Goal: Task Accomplishment & Management: Manage account settings

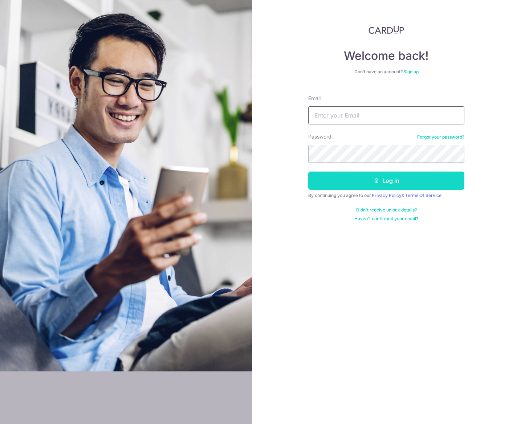
type input "[EMAIL_ADDRESS][DOMAIN_NAME]"
click at [349, 184] on button "Log in" at bounding box center [386, 181] width 156 height 18
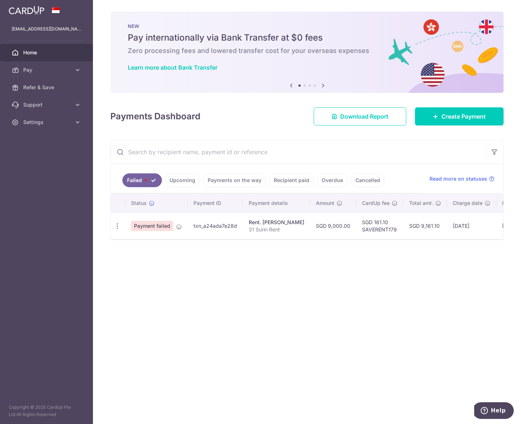
scroll to position [0, 34]
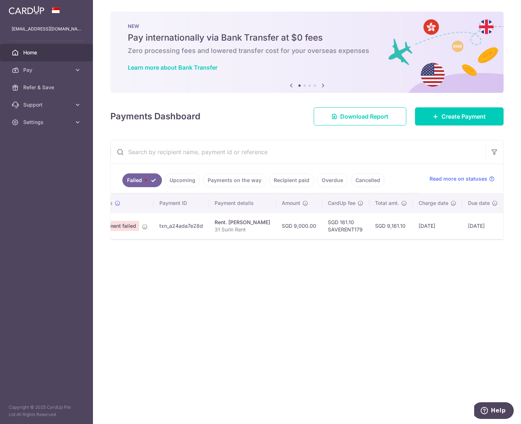
click at [191, 182] on link "Upcoming" at bounding box center [182, 180] width 35 height 14
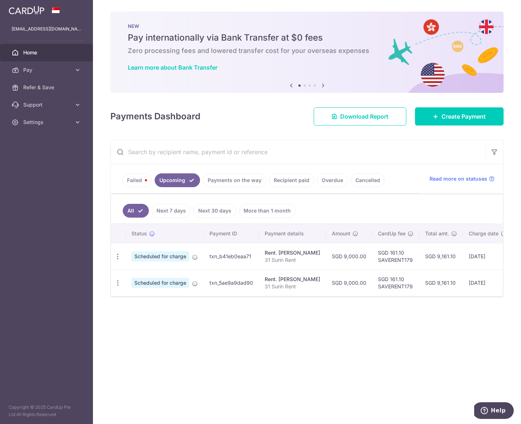
click at [155, 181] on link "Upcoming" at bounding box center [177, 180] width 45 height 14
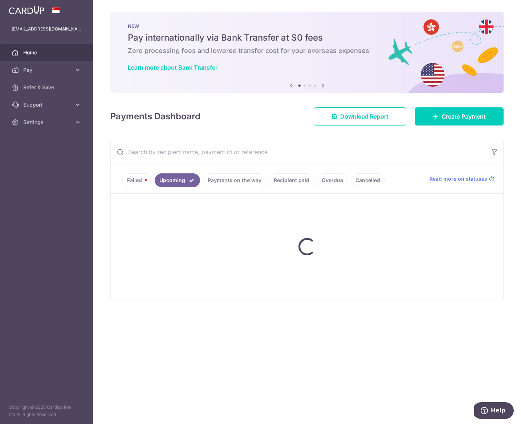
click at [131, 179] on link "Failed" at bounding box center [136, 180] width 29 height 14
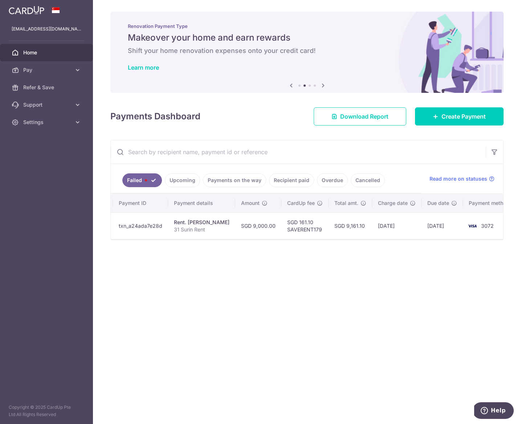
scroll to position [0, 0]
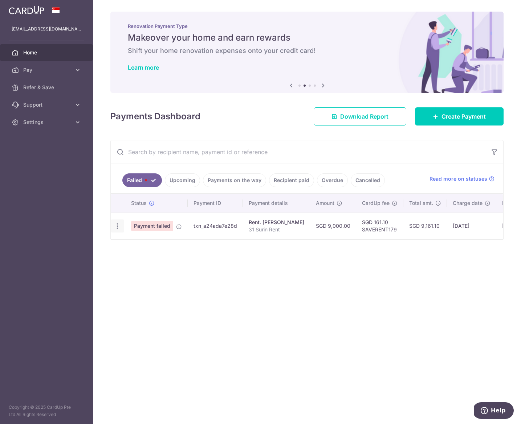
click at [118, 222] on div "Update payment" at bounding box center [117, 225] width 13 height 13
click at [117, 227] on icon "button" at bounding box center [118, 226] width 8 height 8
click at [138, 245] on span "Update payment" at bounding box center [155, 246] width 49 height 9
radio input "true"
type input "9,000.00"
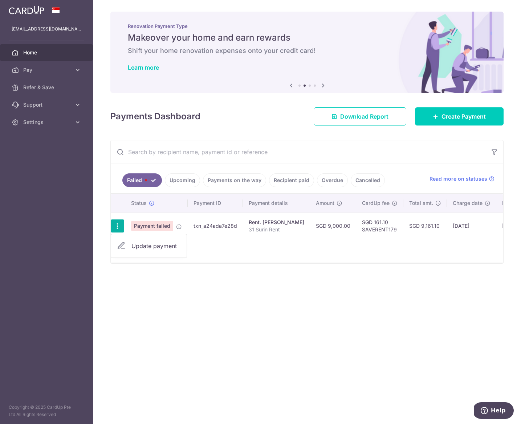
type input "31 Surin Rent"
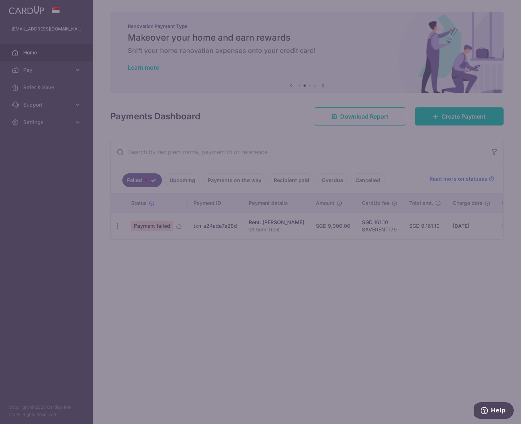
type input "SAVERENT179"
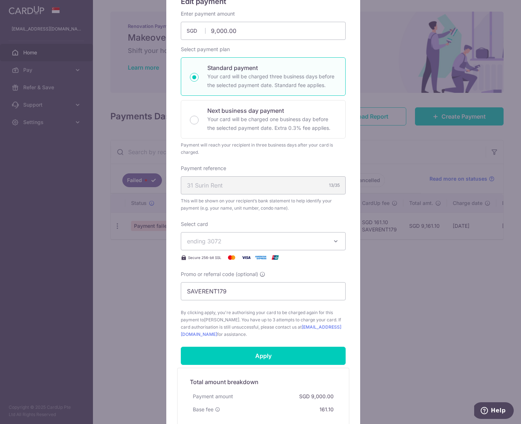
scroll to position [156, 0]
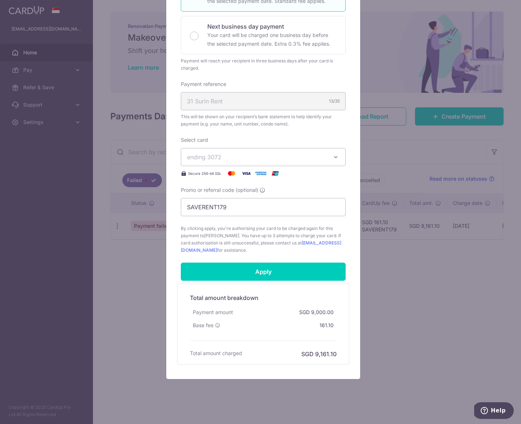
click at [235, 147] on div "Select card ending 3072 **** 7409 **** 3008 **** 3072 **** 3144 **** 1925" at bounding box center [263, 156] width 165 height 41
click at [234, 156] on span "ending 3072" at bounding box center [256, 157] width 139 height 9
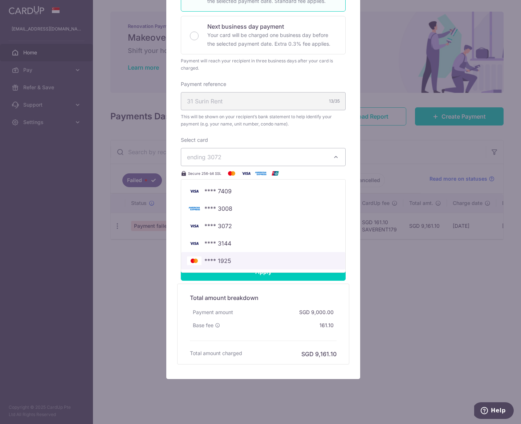
click at [212, 266] on link "**** 1925" at bounding box center [263, 260] width 164 height 17
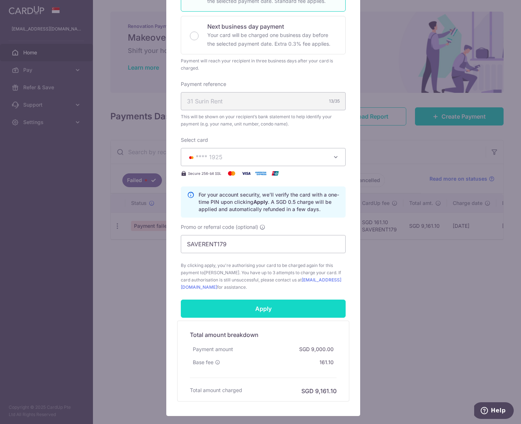
click at [271, 308] on input "Apply" at bounding box center [263, 309] width 165 height 18
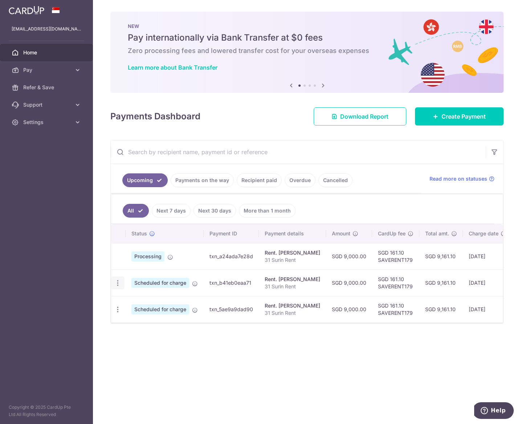
click at [118, 284] on icon "button" at bounding box center [118, 283] width 8 height 8
click at [129, 305] on link "Update payment" at bounding box center [148, 302] width 75 height 17
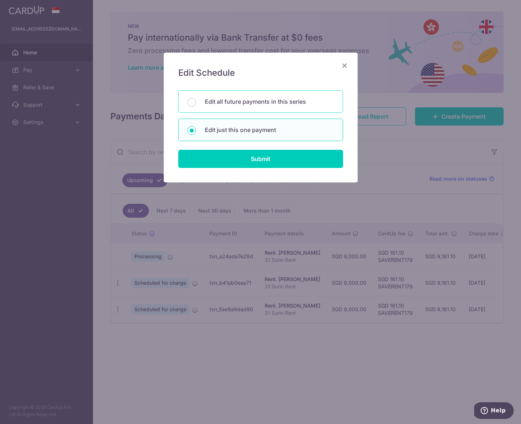
click at [269, 102] on p "Edit all future payments in this series" at bounding box center [269, 101] width 129 height 9
click at [196, 102] on input "Edit all future payments in this series" at bounding box center [191, 102] width 9 height 9
radio input "true"
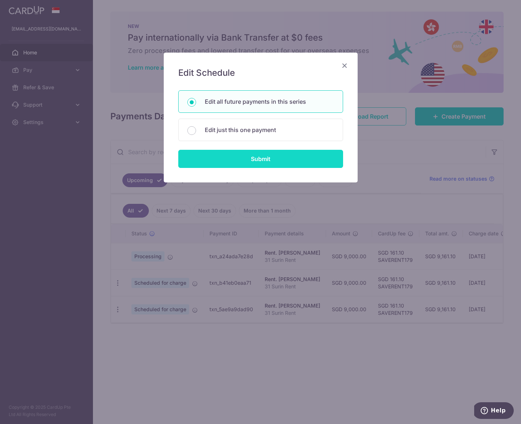
click at [260, 154] on input "Submit" at bounding box center [260, 159] width 165 height 18
radio input "true"
type input "9,000.00"
type input "31 Surin Rent"
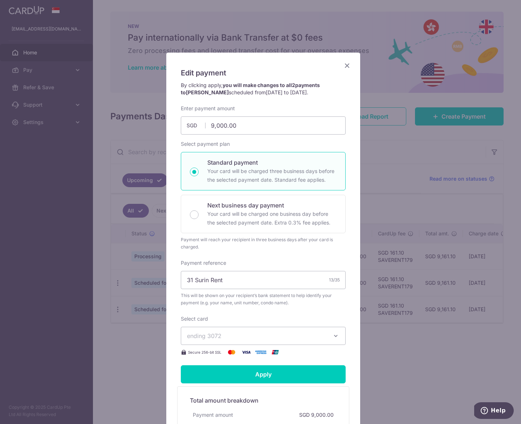
click at [211, 336] on span "ending 3072" at bounding box center [204, 335] width 34 height 7
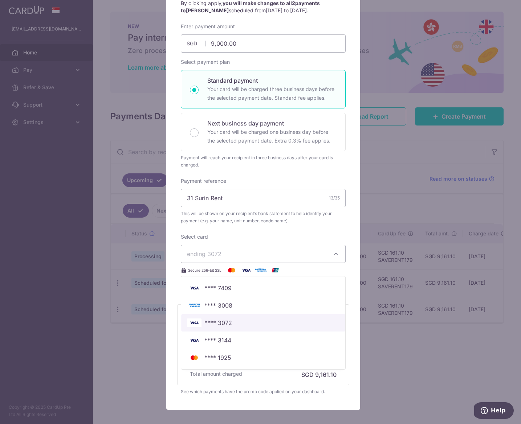
scroll to position [120, 0]
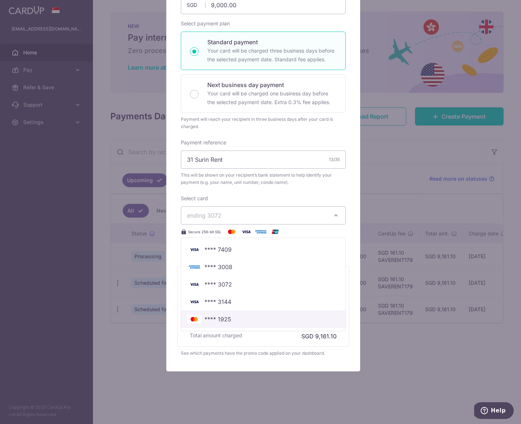
click at [216, 323] on span "**** 1925" at bounding box center [217, 319] width 27 height 9
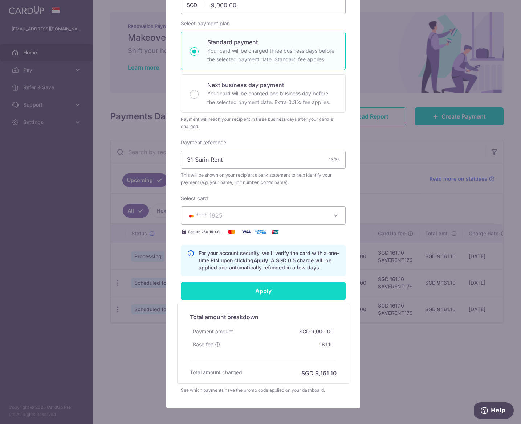
click at [261, 295] on input "Apply" at bounding box center [263, 291] width 165 height 18
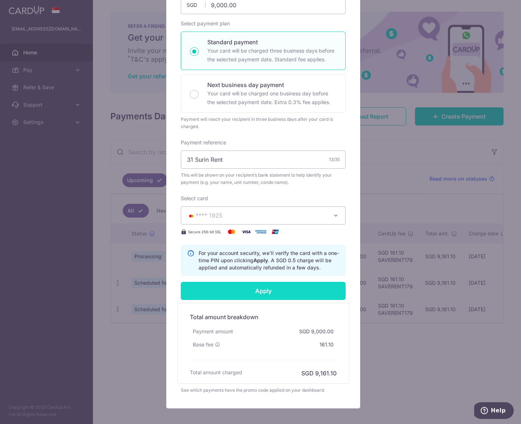
click at [219, 290] on input "Apply" at bounding box center [263, 291] width 165 height 18
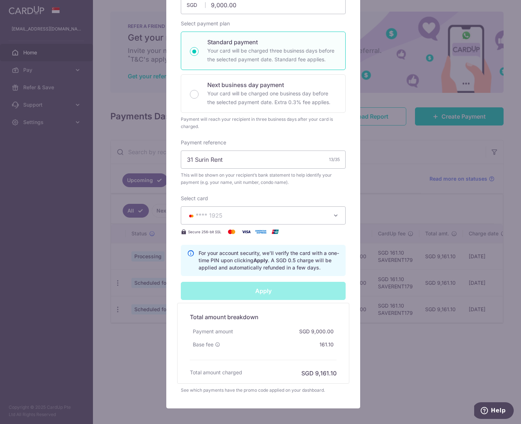
type input "Successfully Applied"
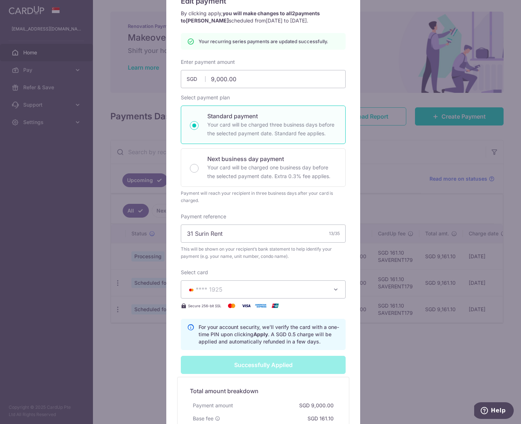
scroll to position [0, 0]
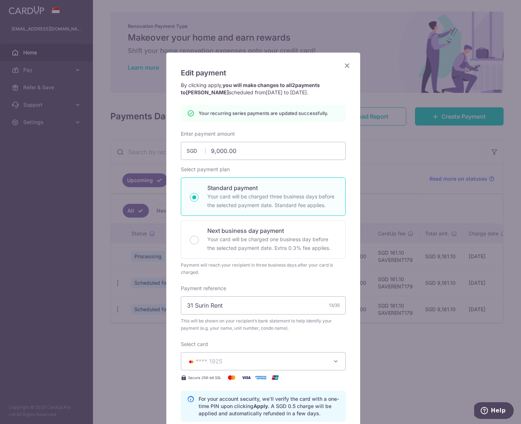
click at [343, 69] on icon "Close" at bounding box center [346, 65] width 9 height 9
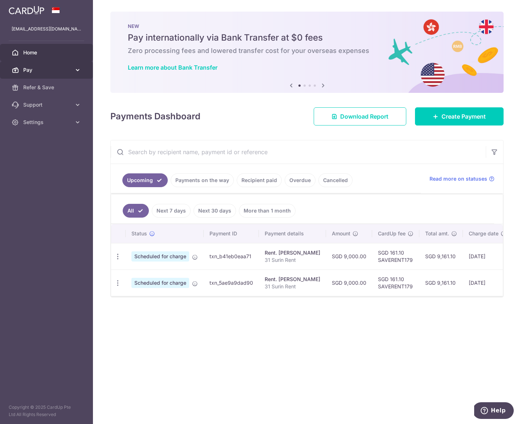
click at [78, 70] on icon at bounding box center [77, 69] width 7 height 7
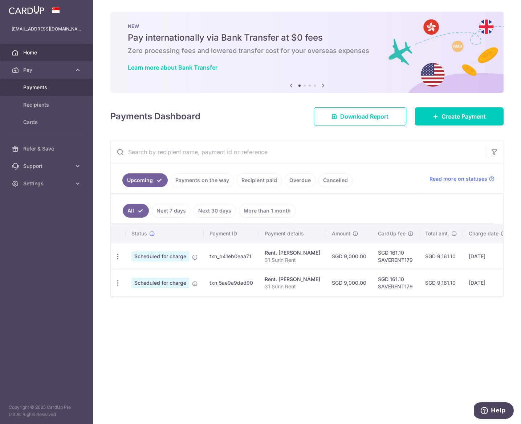
click at [44, 92] on link "Payments" at bounding box center [46, 87] width 93 height 17
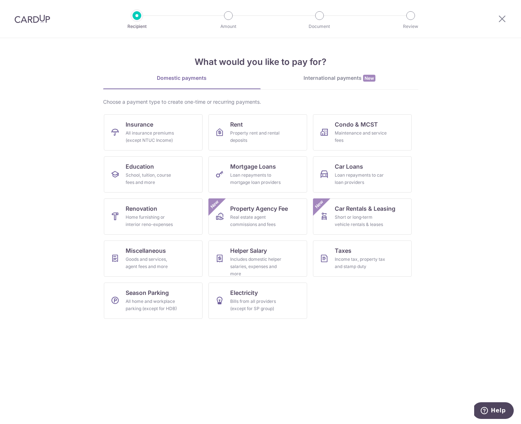
click at [41, 21] on img at bounding box center [33, 19] width 36 height 9
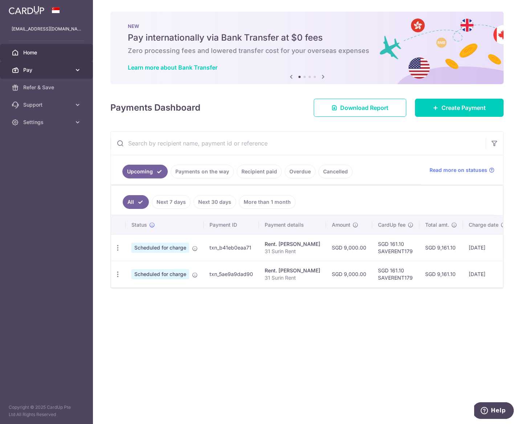
click at [73, 72] on link "Pay" at bounding box center [46, 69] width 93 height 17
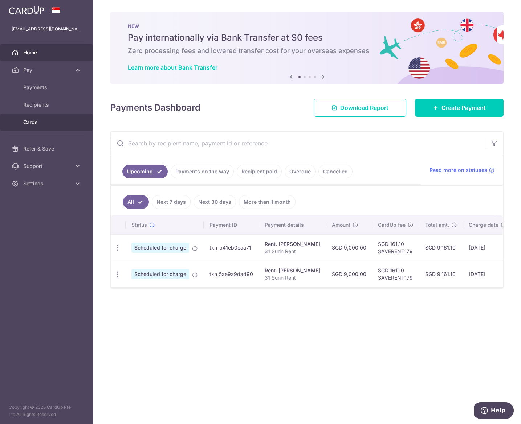
click at [33, 120] on span "Cards" at bounding box center [47, 122] width 48 height 7
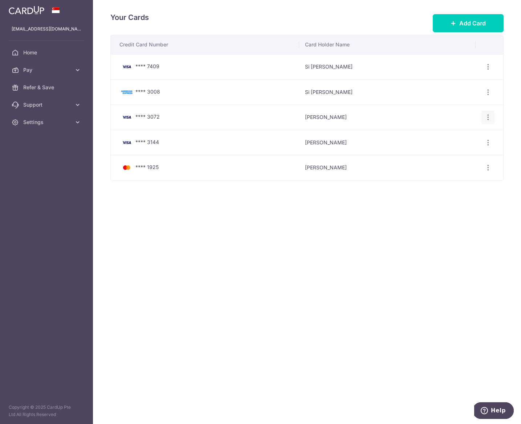
click at [485, 115] on icon "button" at bounding box center [488, 118] width 8 height 8
click at [447, 152] on span "Delete" at bounding box center [463, 155] width 49 height 9
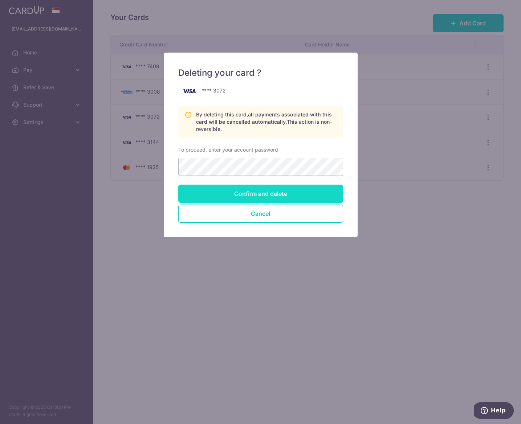
click at [263, 194] on input "Confirm and delete" at bounding box center [260, 194] width 165 height 18
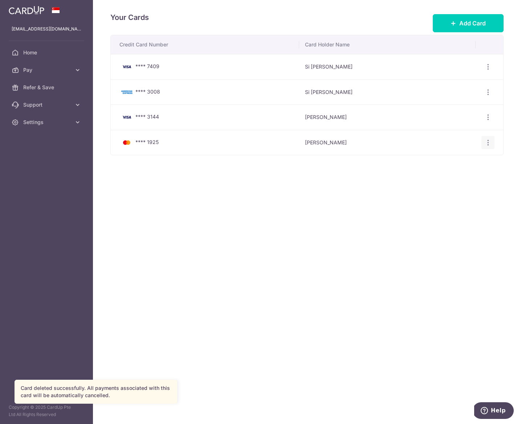
click at [493, 145] on div "View/Edit Delete" at bounding box center [487, 142] width 13 height 13
click at [489, 145] on icon "button" at bounding box center [488, 143] width 8 height 8
click at [468, 161] on span "View/Edit" at bounding box center [463, 162] width 49 height 9
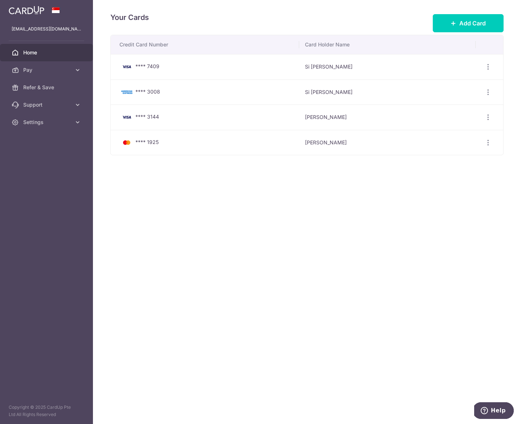
click at [35, 52] on span "Home" at bounding box center [47, 52] width 48 height 7
